Goal: Use online tool/utility: Utilize a website feature to perform a specific function

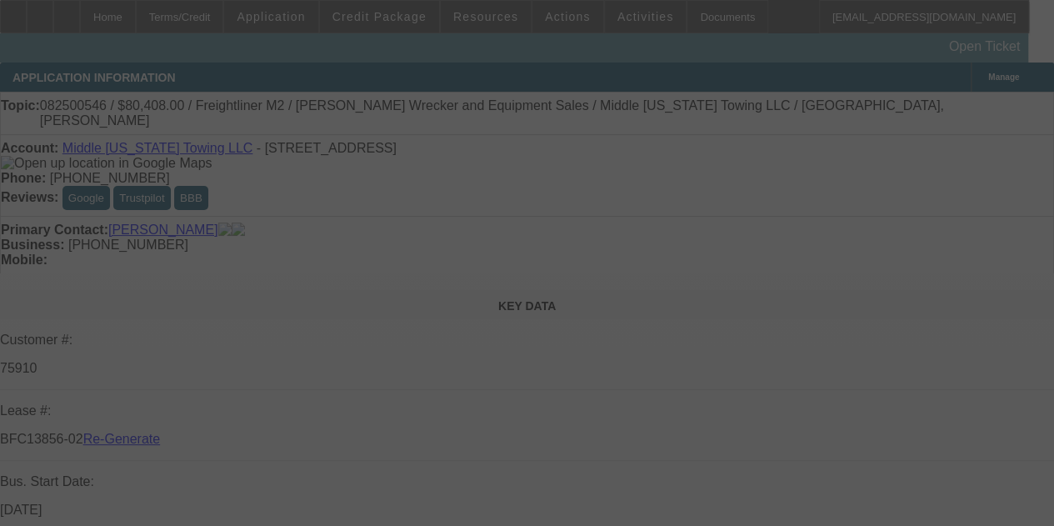
select select "3"
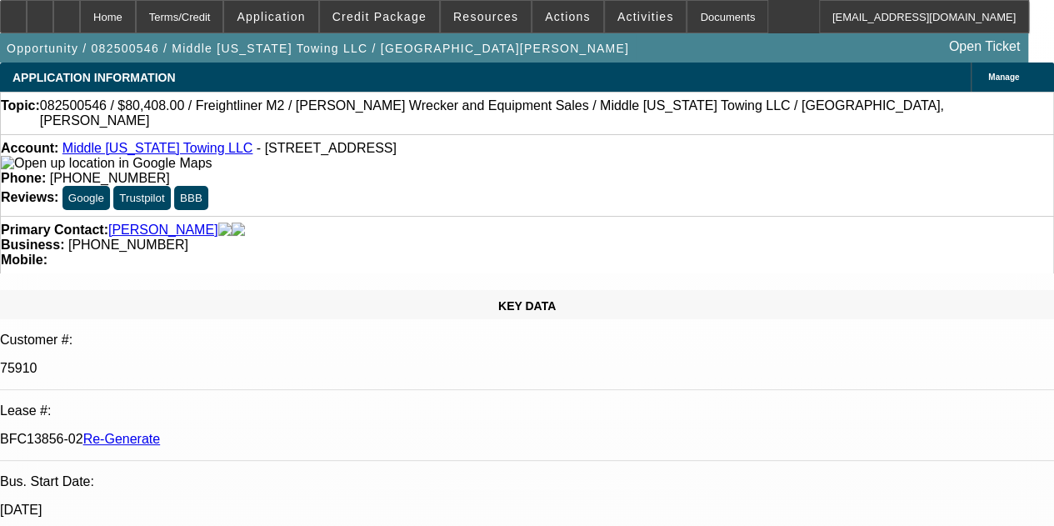
select select "0"
select select "2"
select select "0"
select select "6"
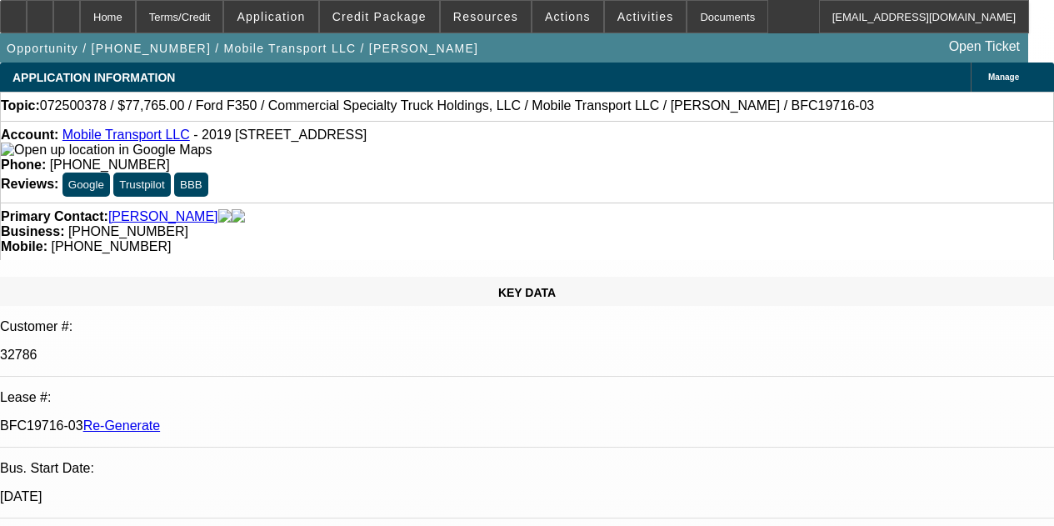
select select "3"
select select "0"
select select "2"
select select "0"
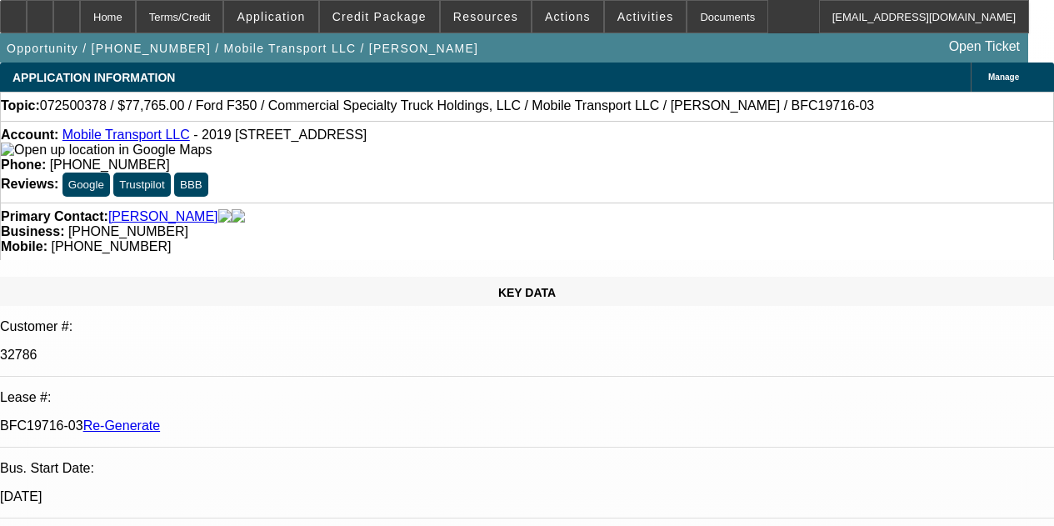
select select "6"
click at [617, 16] on span "Activities" at bounding box center [645, 16] width 57 height 13
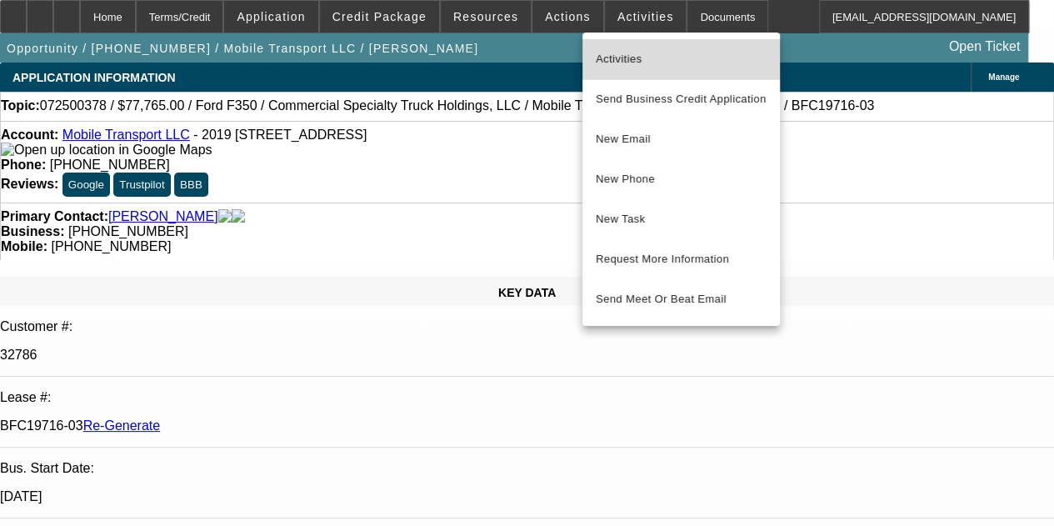
click at [611, 50] on span "Activities" at bounding box center [681, 59] width 171 height 20
